Goal: Navigation & Orientation: Find specific page/section

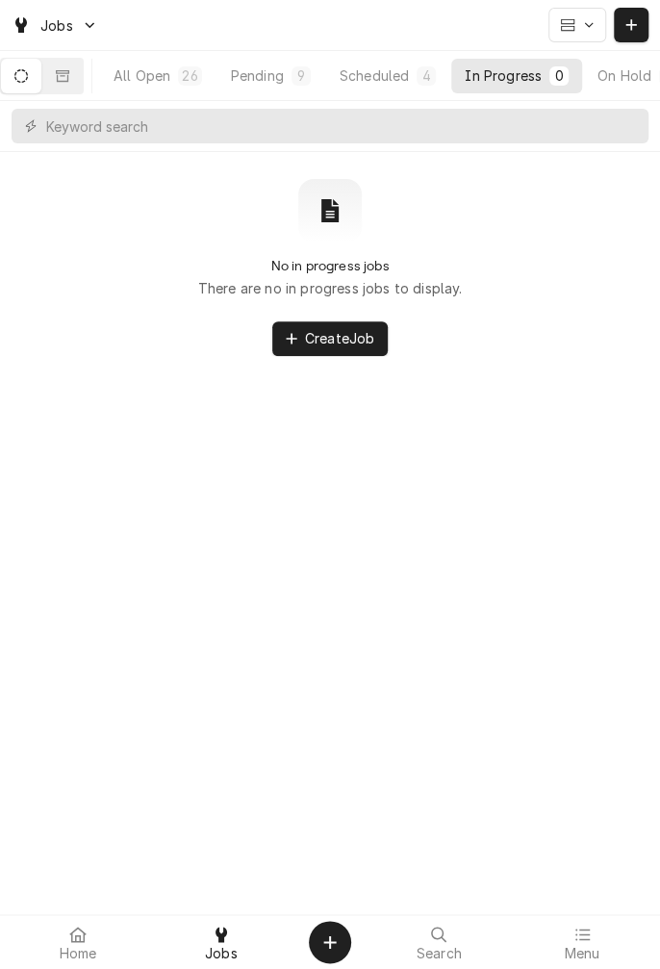
click at [401, 82] on div "Scheduled" at bounding box center [374, 75] width 69 height 20
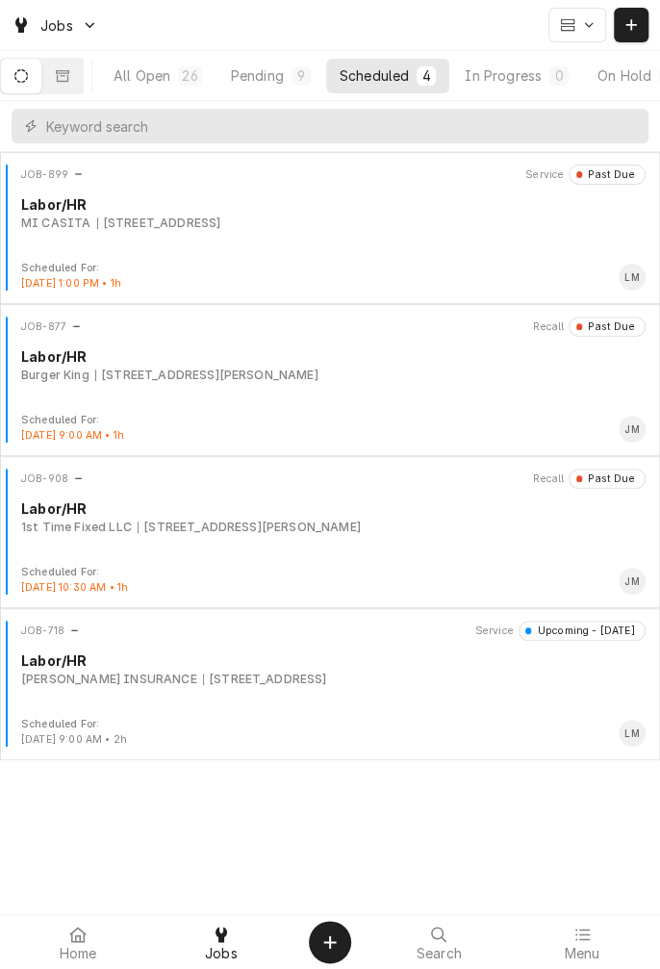
click at [284, 78] on div "Pending" at bounding box center [257, 75] width 53 height 20
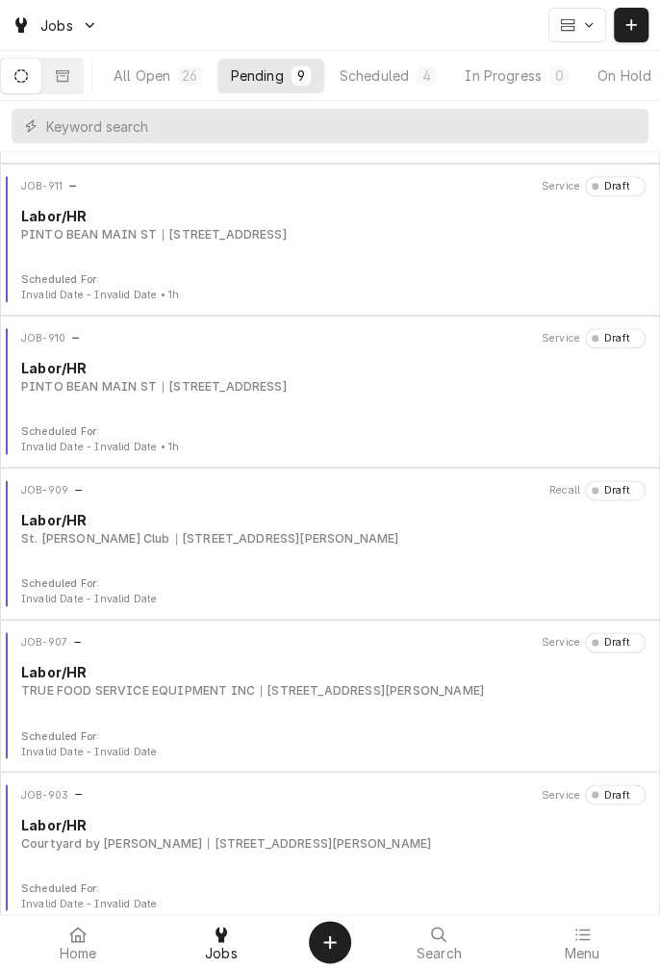
scroll to position [605, 0]
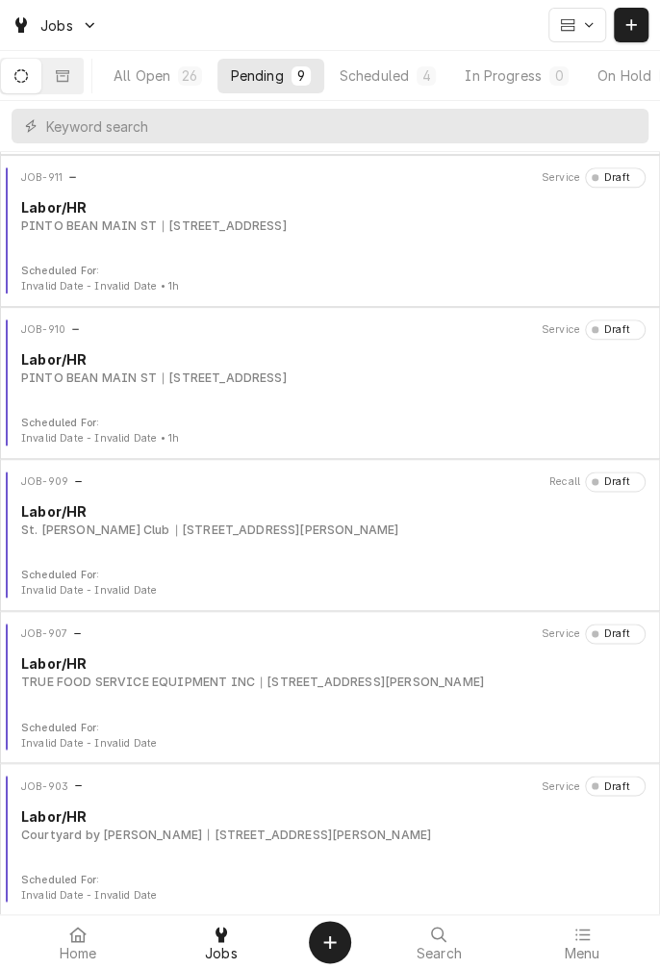
click at [281, 686] on div "[STREET_ADDRESS][PERSON_NAME]" at bounding box center [372, 682] width 223 height 17
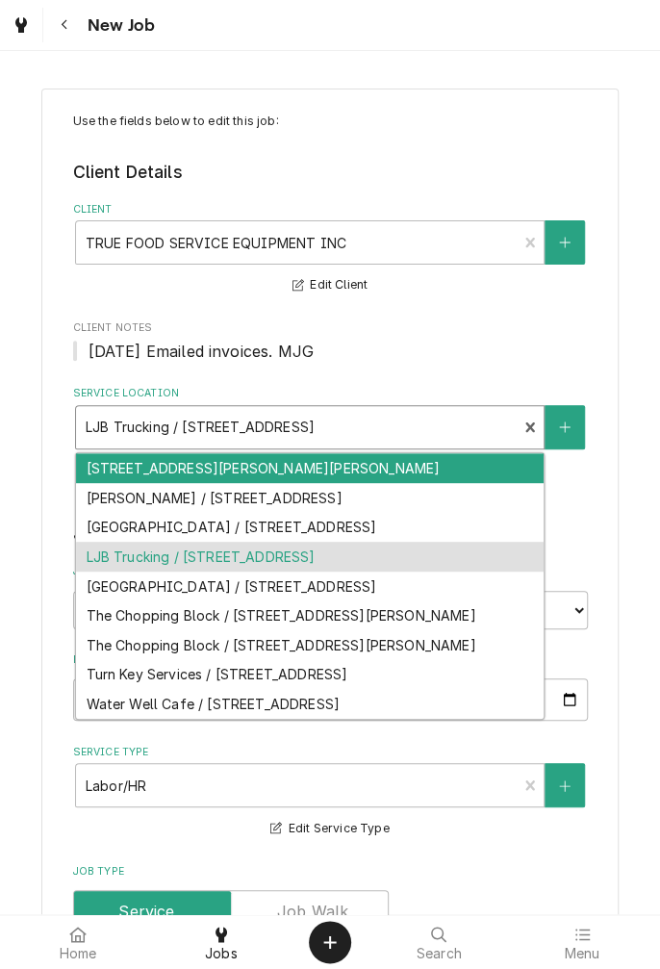
click at [477, 344] on span "10.26.22 Emailed invoices. MJG" at bounding box center [330, 351] width 515 height 23
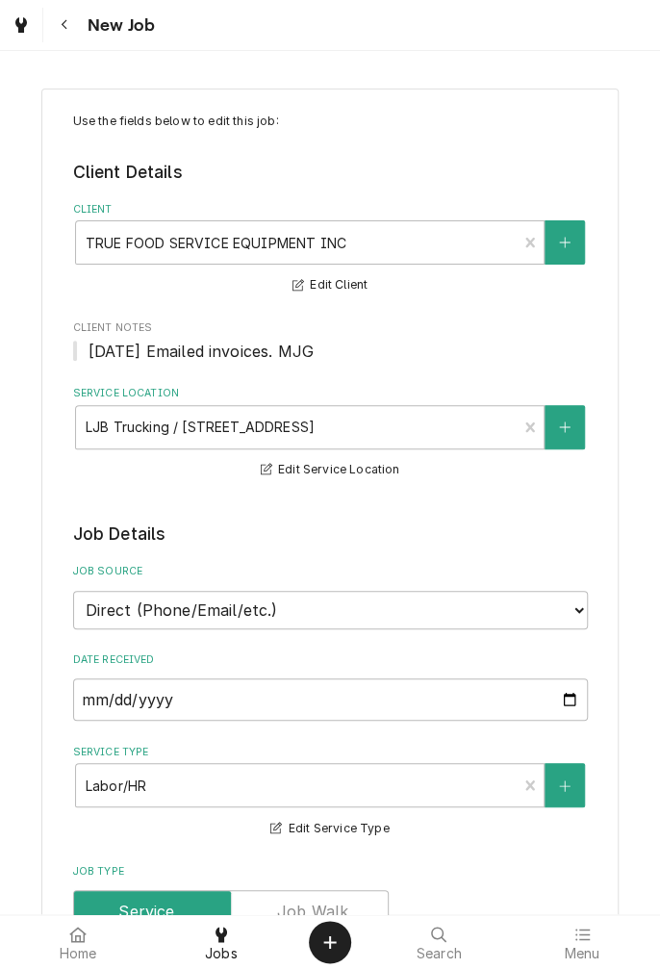
type textarea "x"
click at [64, 24] on icon "Navigate back" at bounding box center [65, 24] width 9 height 13
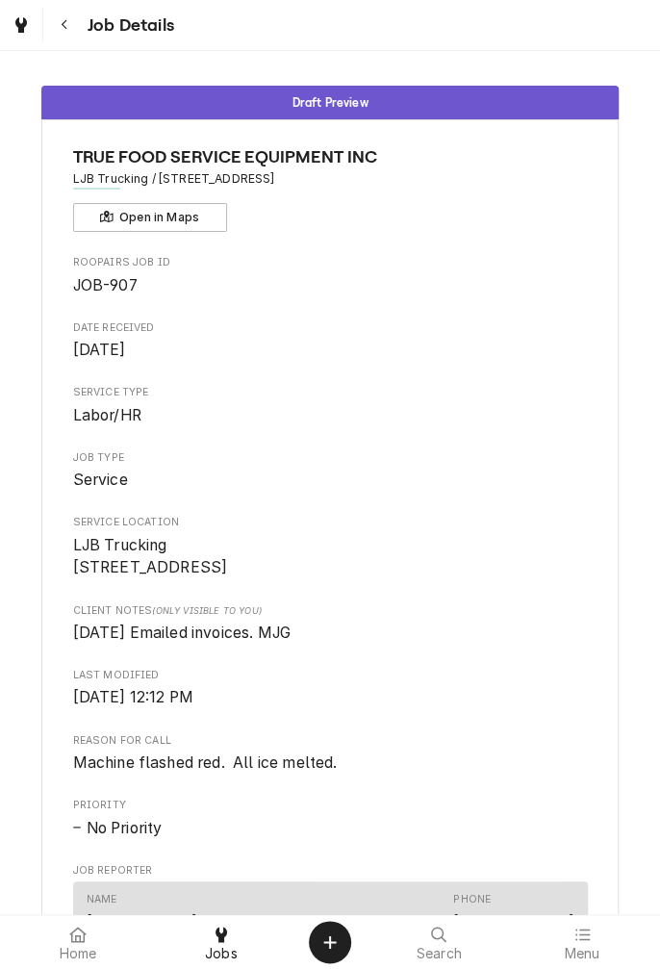
click at [132, 562] on span "LJB Trucking 55 Juniper Trl Yoakum, TX 77995" at bounding box center [150, 556] width 155 height 41
click at [171, 226] on button "Open in Maps" at bounding box center [150, 217] width 154 height 29
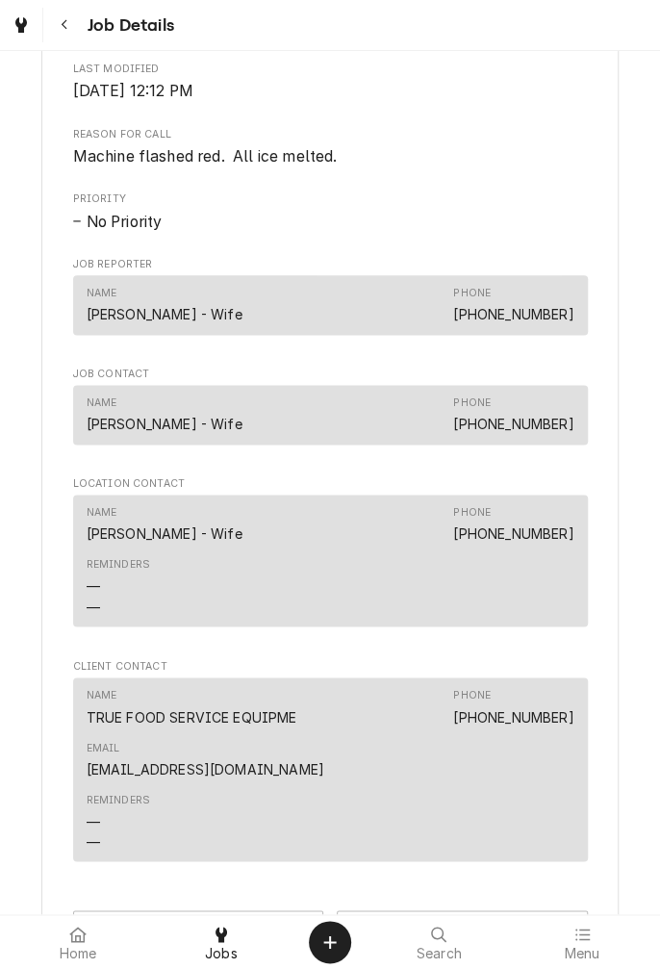
scroll to position [613, 0]
